Goal: Go to known website: Access a specific website the user already knows

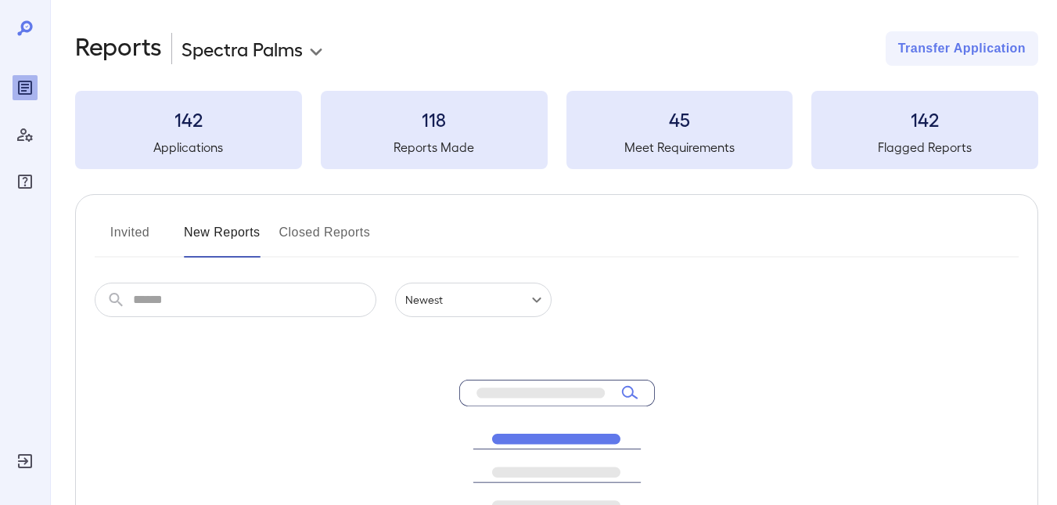
scroll to position [243, 0]
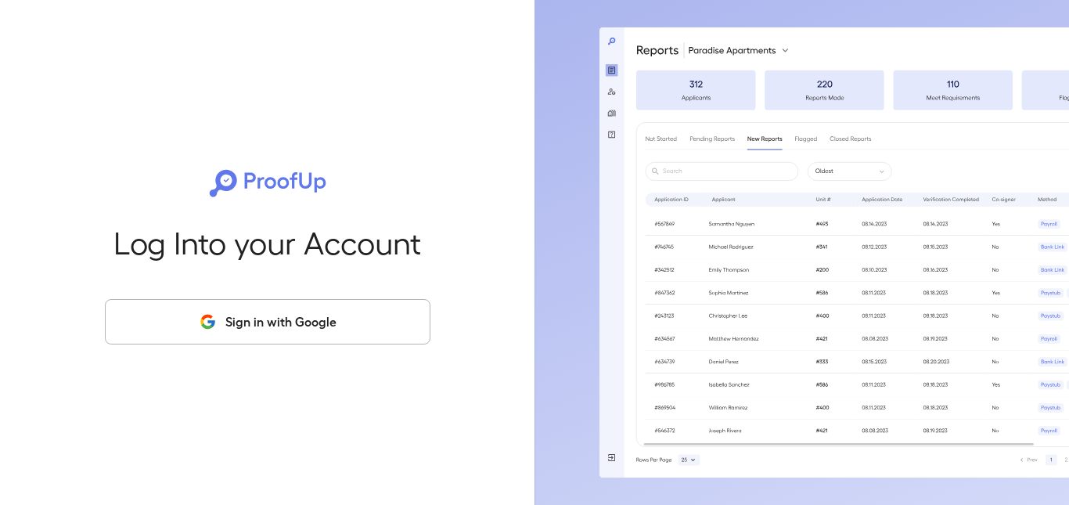
click at [263, 331] on button "Sign in with Google" at bounding box center [268, 321] width 326 height 45
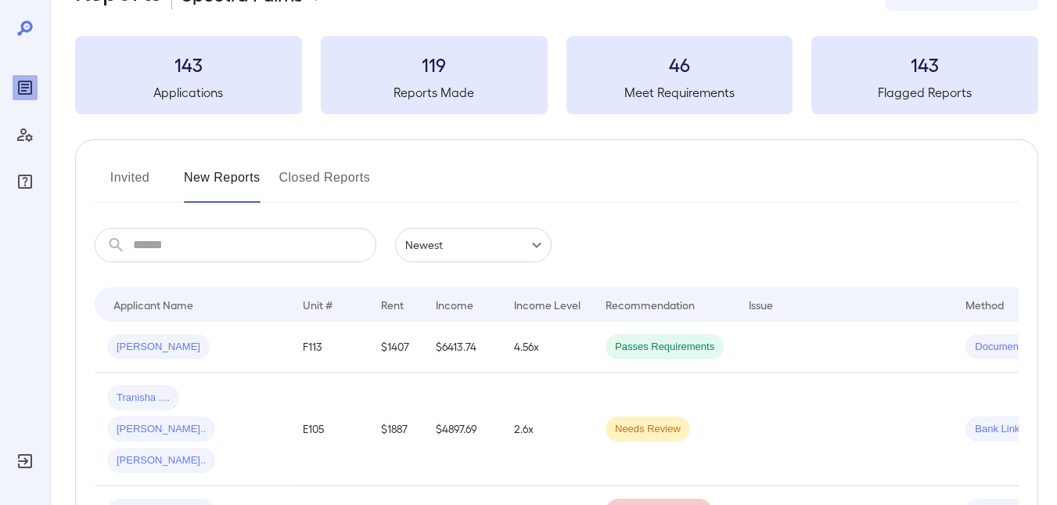
scroll to position [78, 0]
